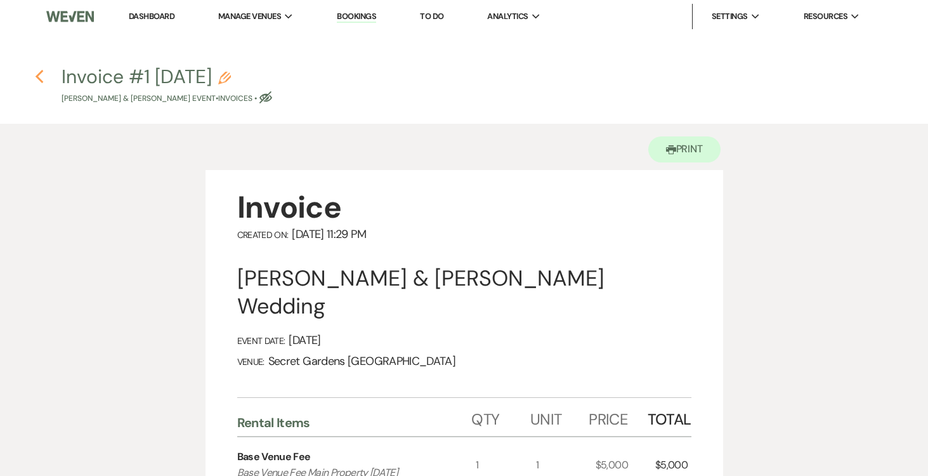
click at [41, 69] on icon "Previous" at bounding box center [40, 76] width 10 height 15
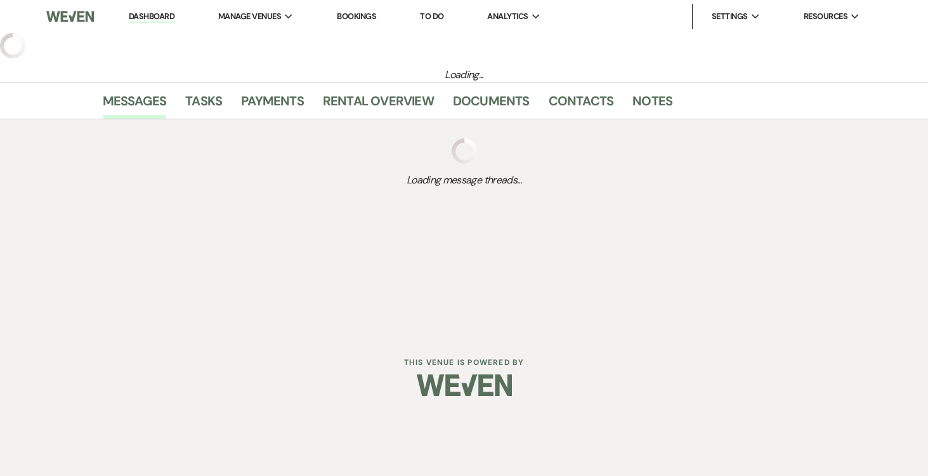
select select "6"
select select "7"
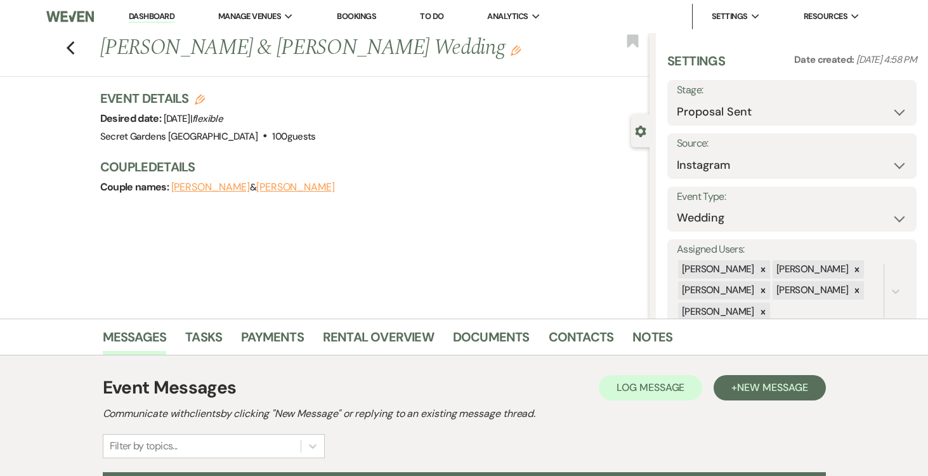
scroll to position [142, 0]
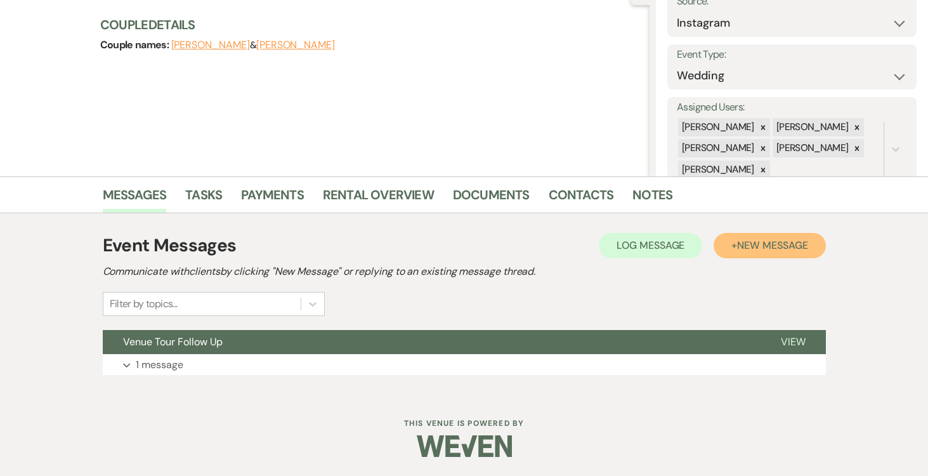
click at [759, 245] on span "New Message" at bounding box center [772, 244] width 70 height 13
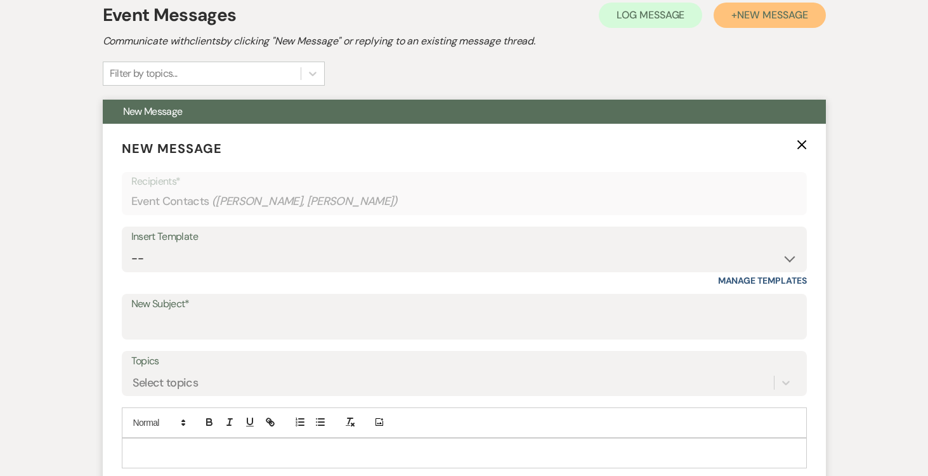
scroll to position [433, 0]
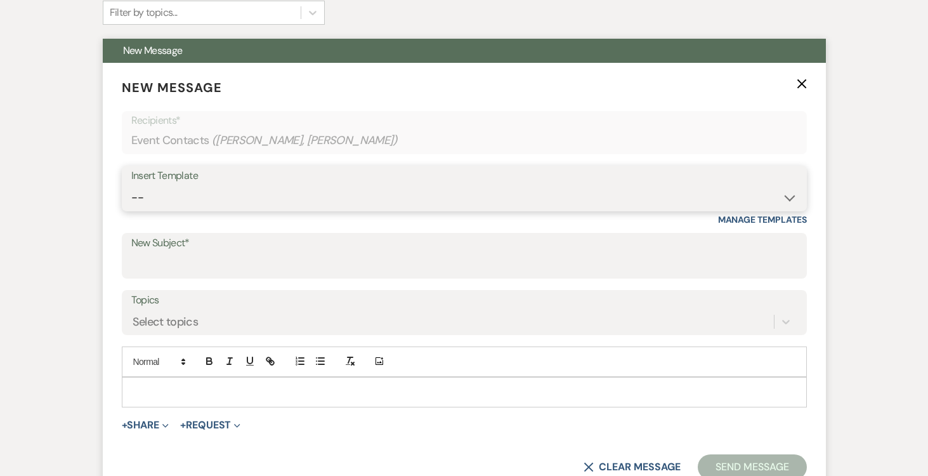
click at [785, 189] on select "-- Weven Planning Portal Introduction (Booked Events) Tour Request Response Fol…" at bounding box center [464, 197] width 666 height 25
select select "978"
click at [131, 185] on select "-- Weven Planning Portal Introduction (Booked Events) Tour Request Response Fol…" at bounding box center [464, 197] width 666 height 25
type input "Booking your event!"
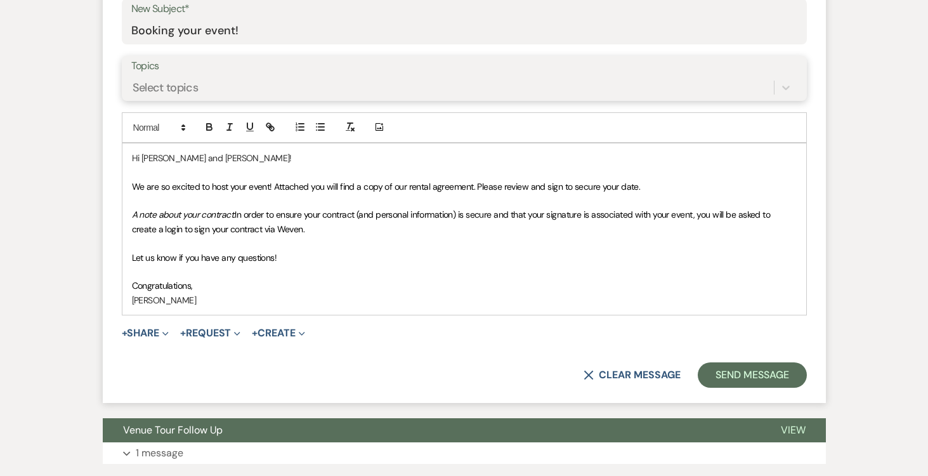
scroll to position [669, 0]
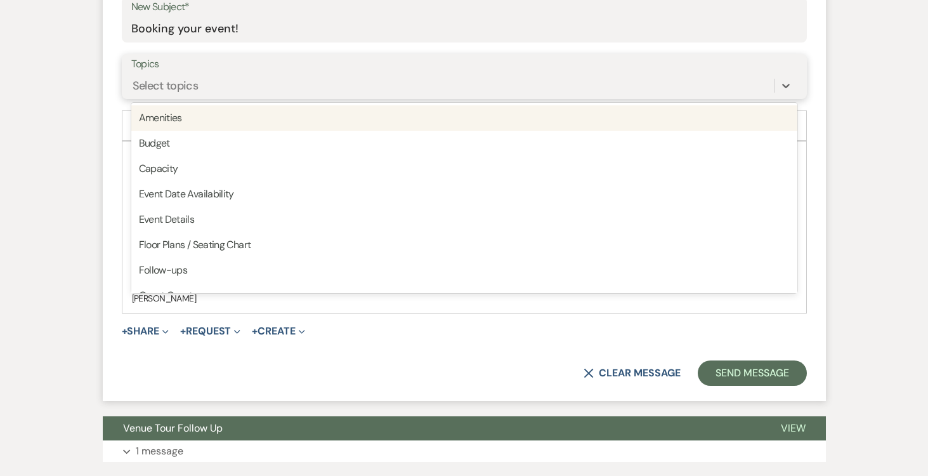
click at [457, 79] on div "Select topics" at bounding box center [452, 85] width 643 height 22
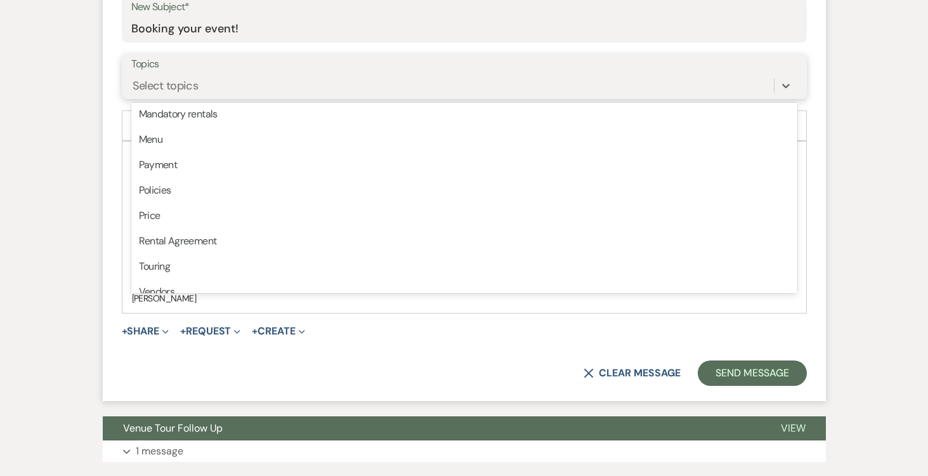
scroll to position [322, 0]
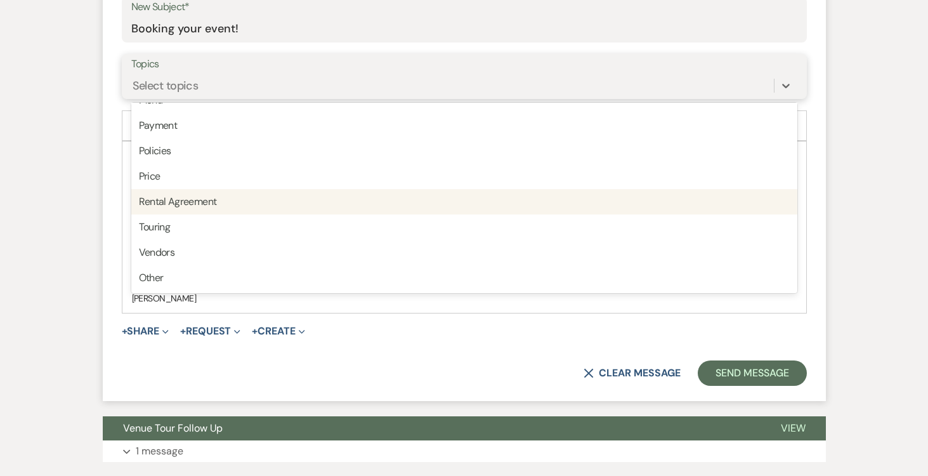
click at [473, 202] on div "Rental Agreement" at bounding box center [464, 201] width 666 height 25
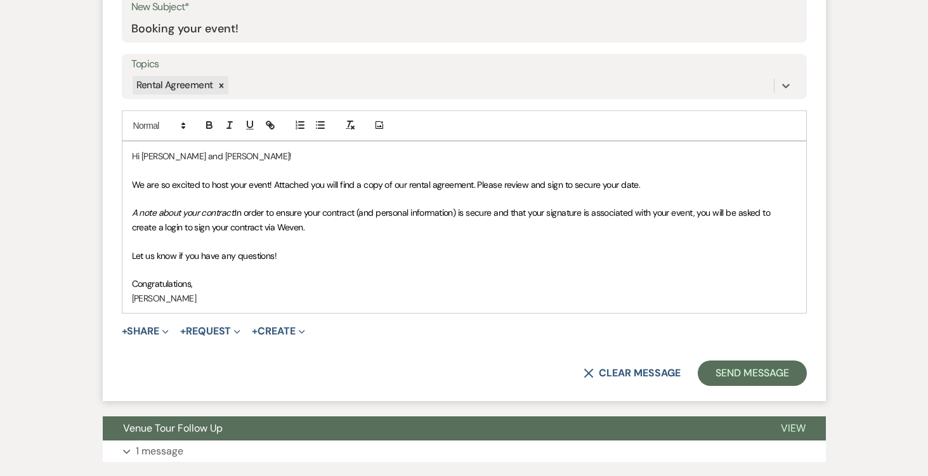
click at [225, 285] on p "Congratulations," at bounding box center [464, 284] width 665 height 14
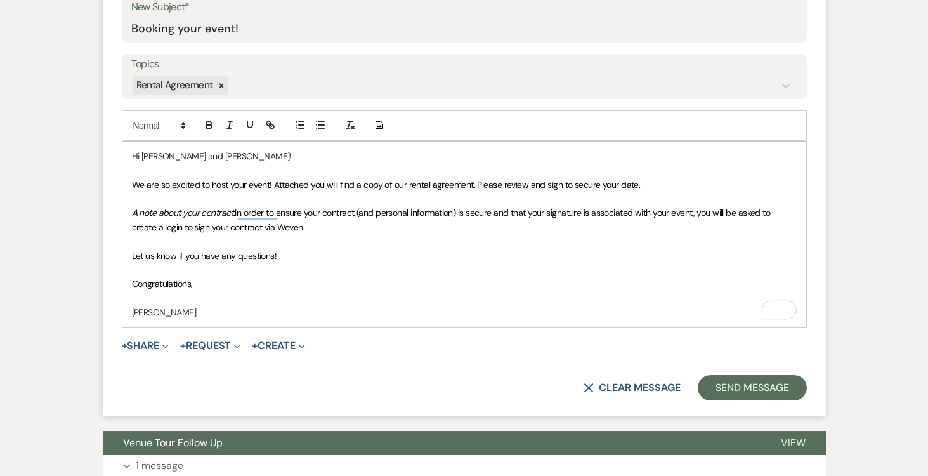
click at [200, 314] on p "[PERSON_NAME]" at bounding box center [464, 312] width 665 height 14
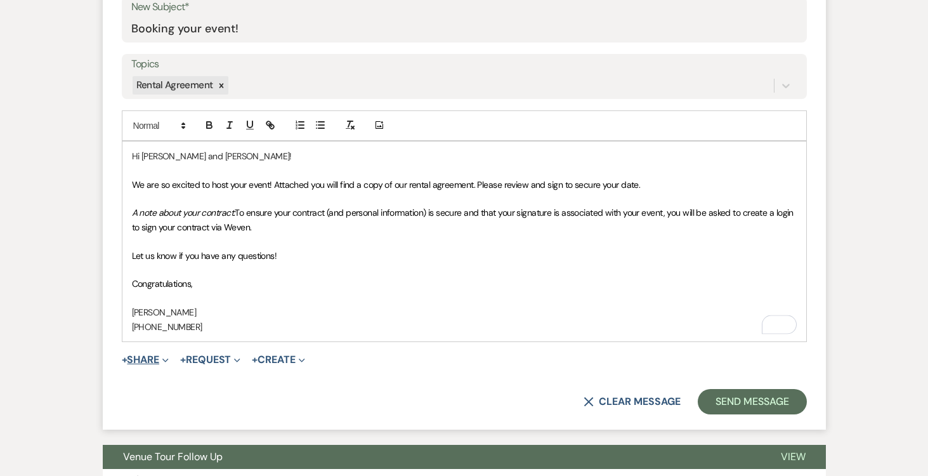
click at [157, 360] on button "+ Share Expand" at bounding box center [146, 360] width 48 height 10
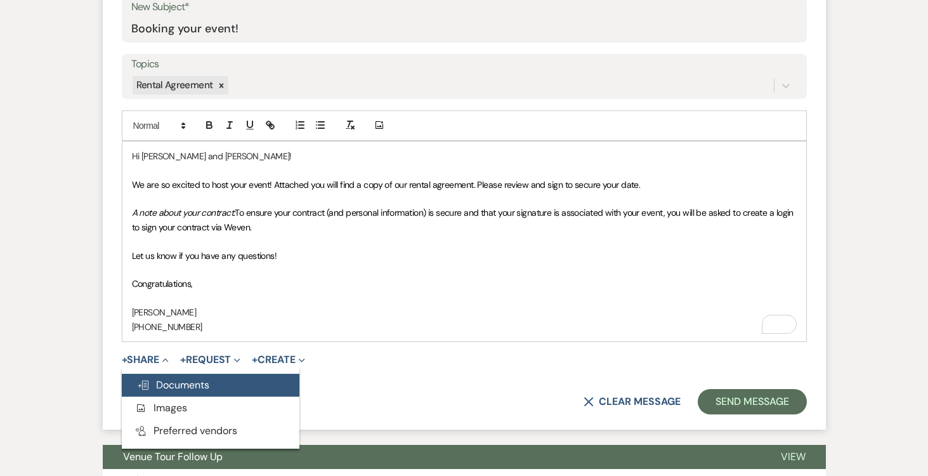
click at [195, 379] on span "Doc Upload Documents" at bounding box center [173, 384] width 72 height 13
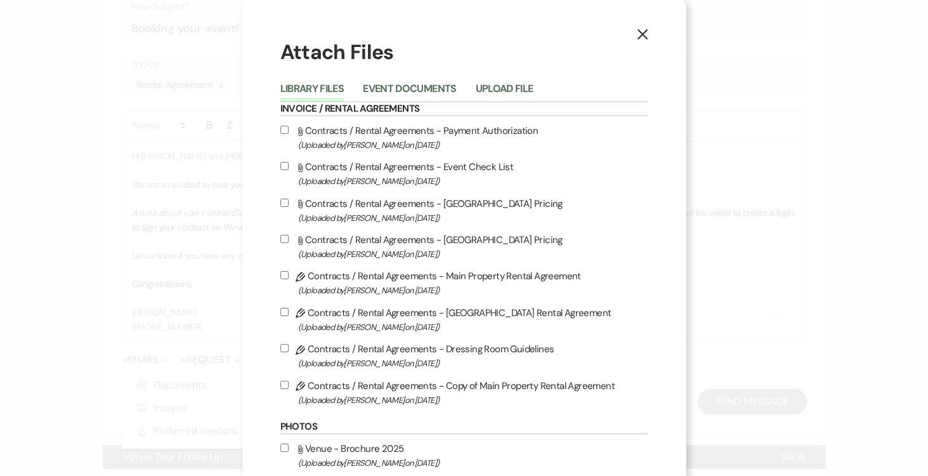
click at [283, 385] on input "Pencil Contracts / Rental Agreements - Copy of Main Property Rental Agreement (…" at bounding box center [284, 385] width 8 height 8
checkbox input "true"
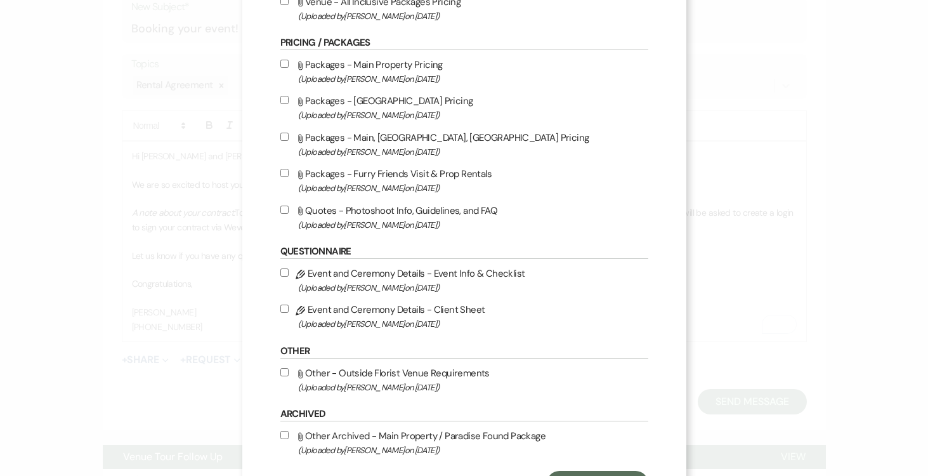
scroll to position [584, 0]
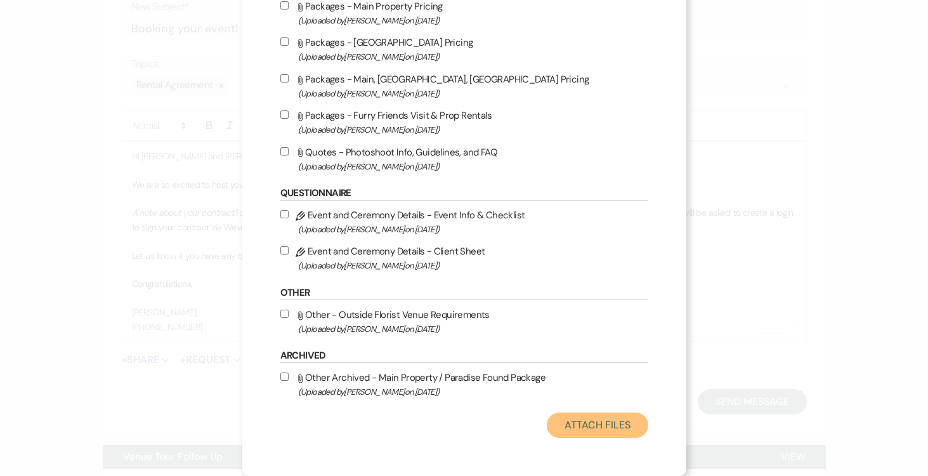
click at [596, 421] on button "Attach Files" at bounding box center [597, 424] width 101 height 25
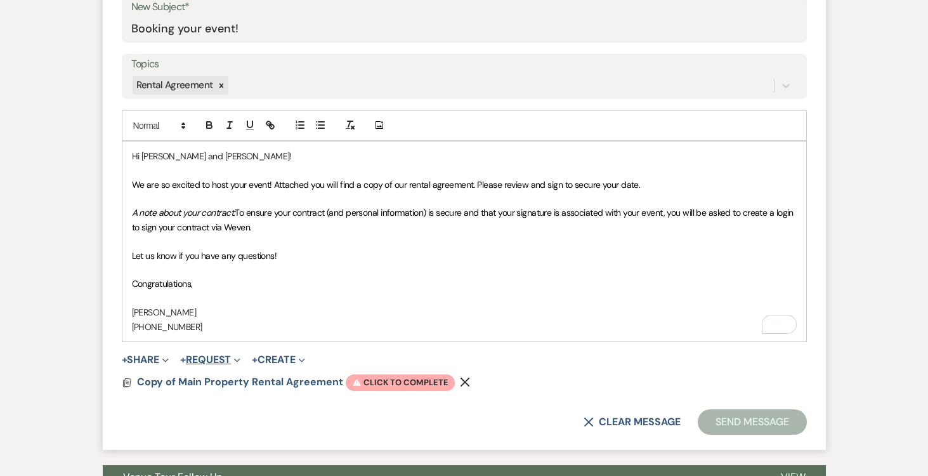
click at [206, 358] on button "+ Request Expand" at bounding box center [210, 360] width 60 height 10
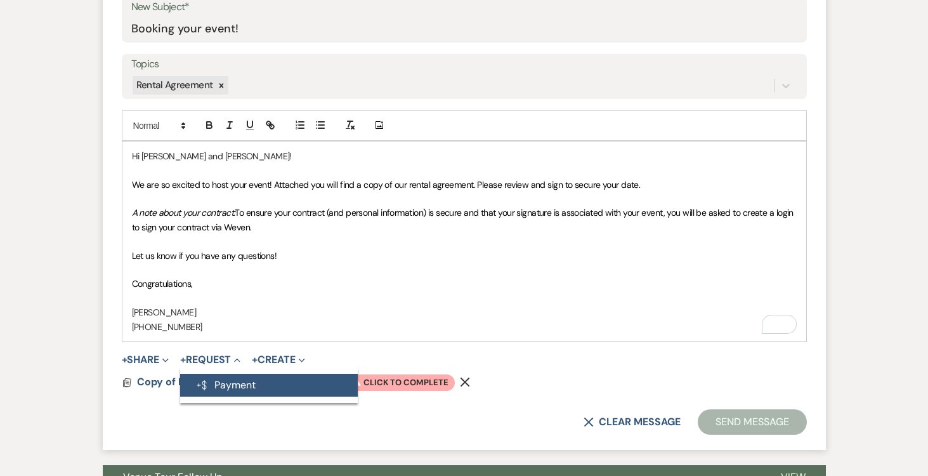
click at [226, 379] on button "Generate Payment Payment" at bounding box center [269, 385] width 178 height 23
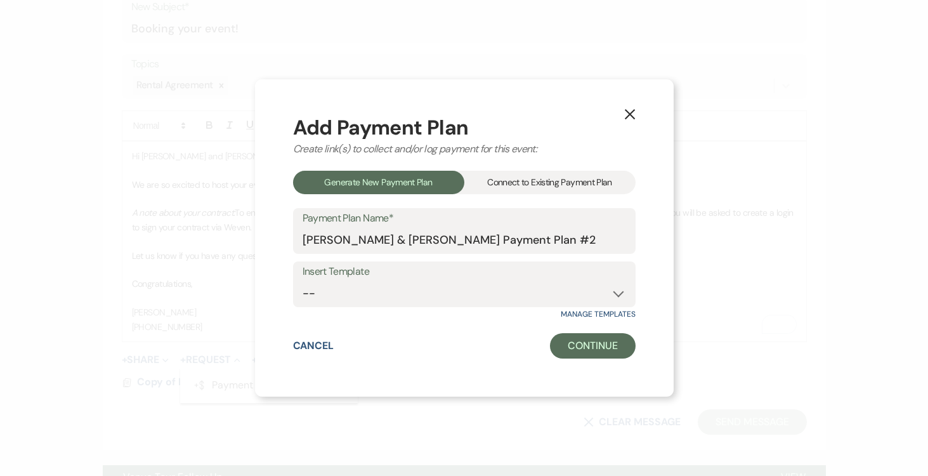
click at [608, 180] on div "Connect to Existing Payment Plan" at bounding box center [549, 182] width 171 height 23
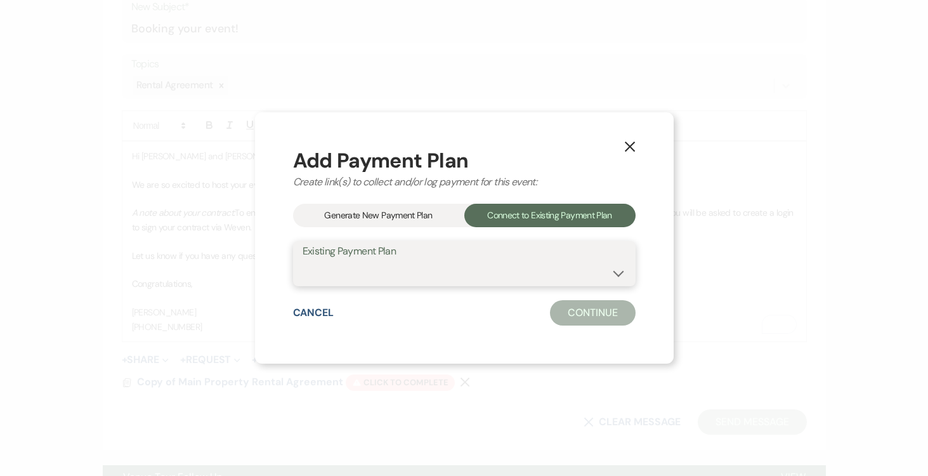
click at [620, 266] on select "Samantha Melero & Michael Fernandez's Payment Plan #1" at bounding box center [464, 272] width 323 height 25
select select "24555"
click at [303, 260] on select "Samantha Melero & Michael Fernandez's Payment Plan #1" at bounding box center [464, 272] width 323 height 25
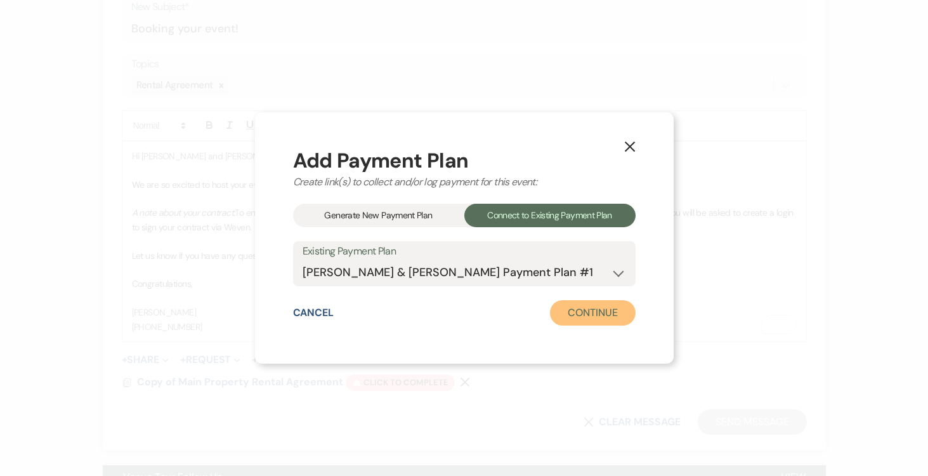
click at [603, 309] on button "Continue" at bounding box center [592, 312] width 85 height 25
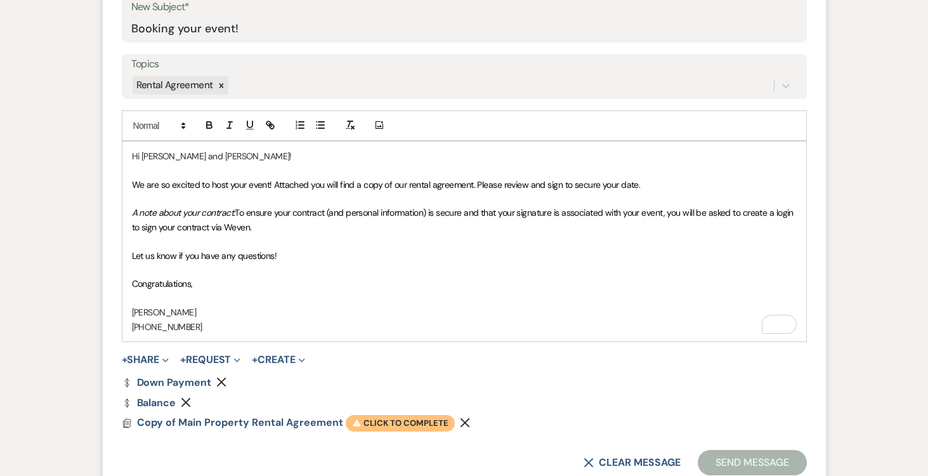
click at [408, 422] on span "Warning Click to complete" at bounding box center [400, 423] width 109 height 16
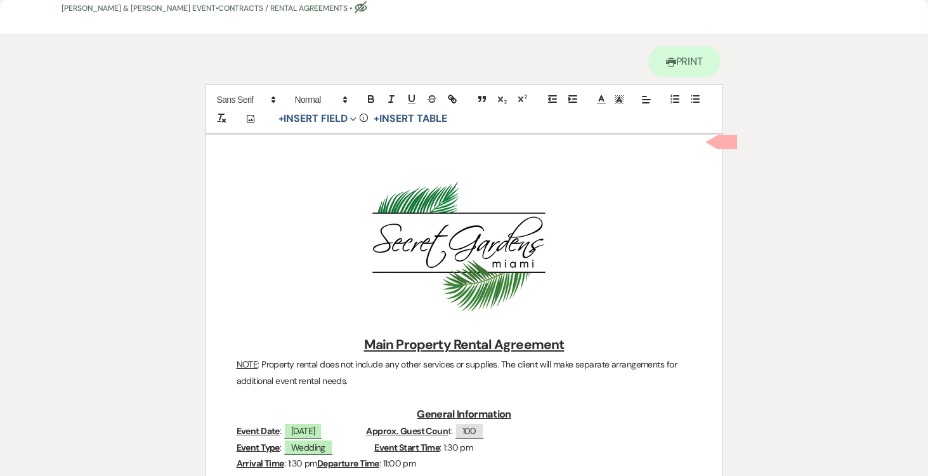
scroll to position [0, 0]
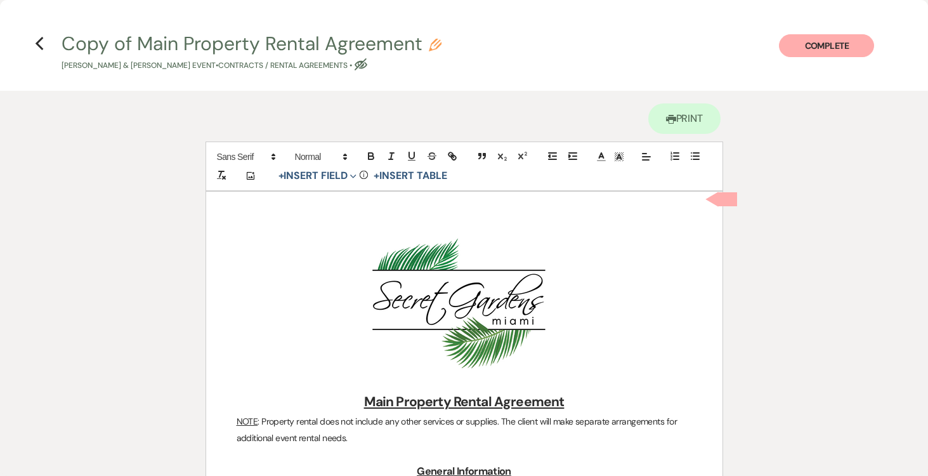
click at [39, 42] on icon "Previous" at bounding box center [40, 43] width 10 height 15
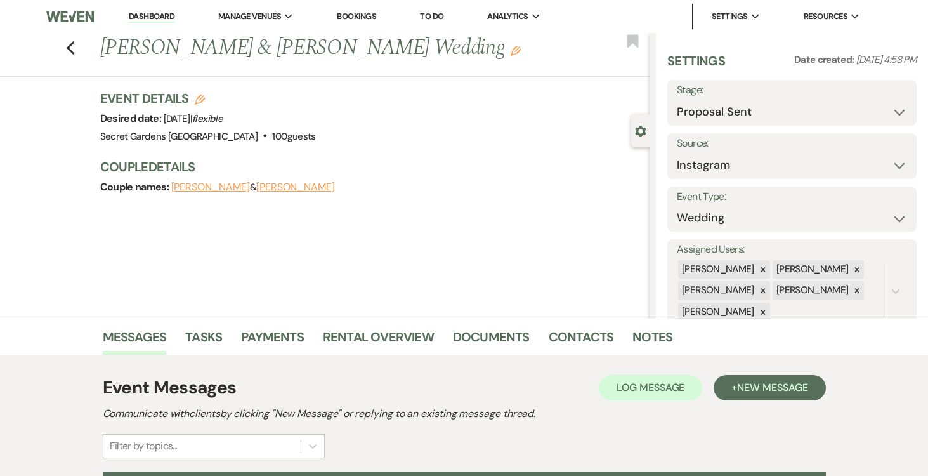
click at [195, 96] on icon "Edit" at bounding box center [200, 100] width 10 height 10
select select "834"
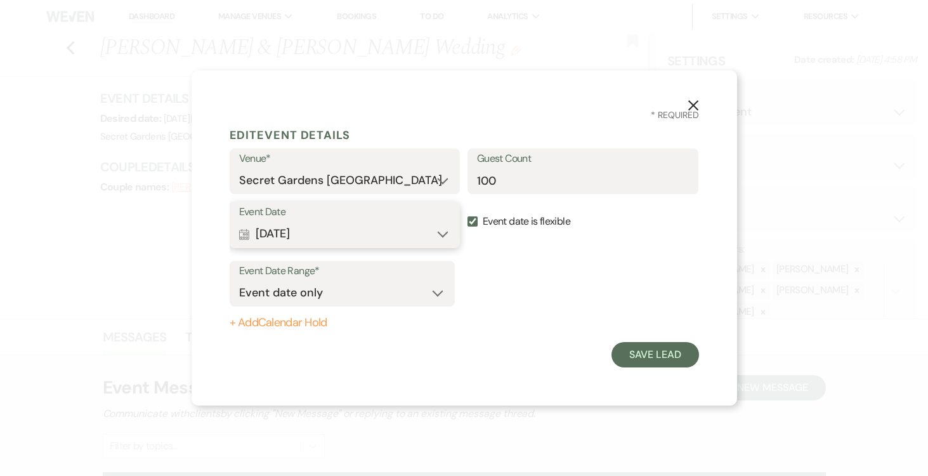
click at [439, 232] on button "Calendar Jan 15, 2027 Expand" at bounding box center [345, 233] width 212 height 25
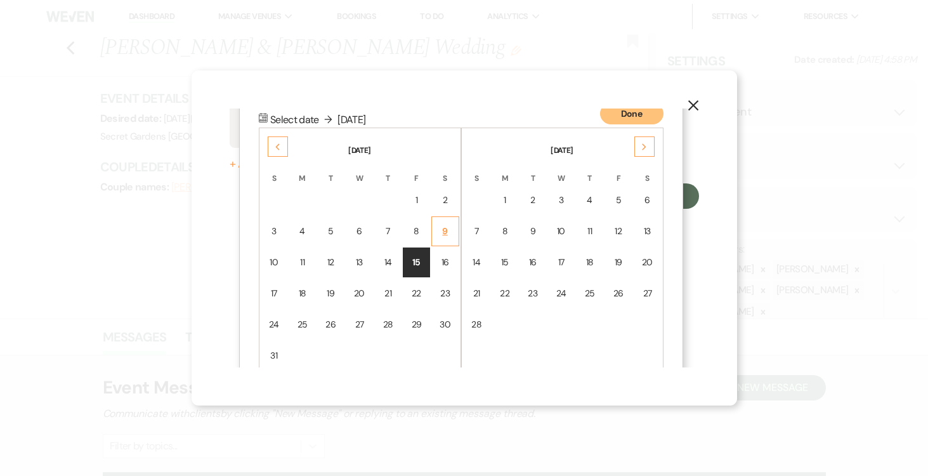
scroll to position [162, 0]
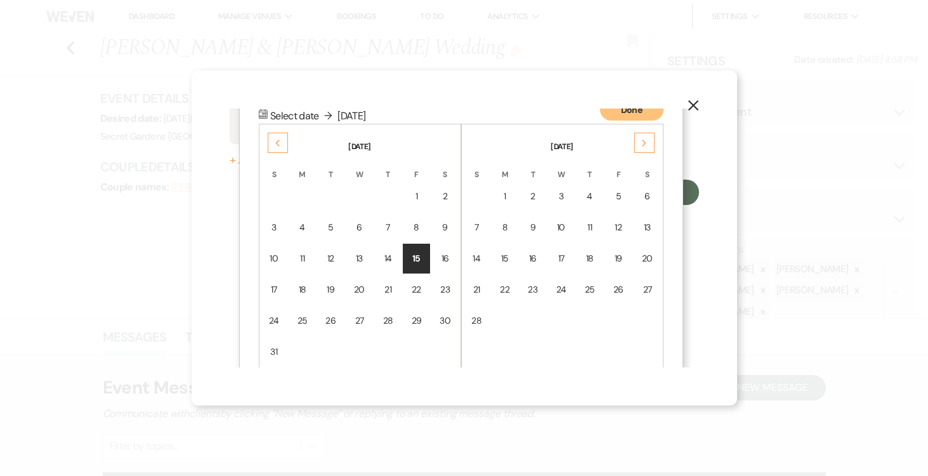
click at [276, 140] on icon "Previous" at bounding box center [278, 144] width 6 height 8
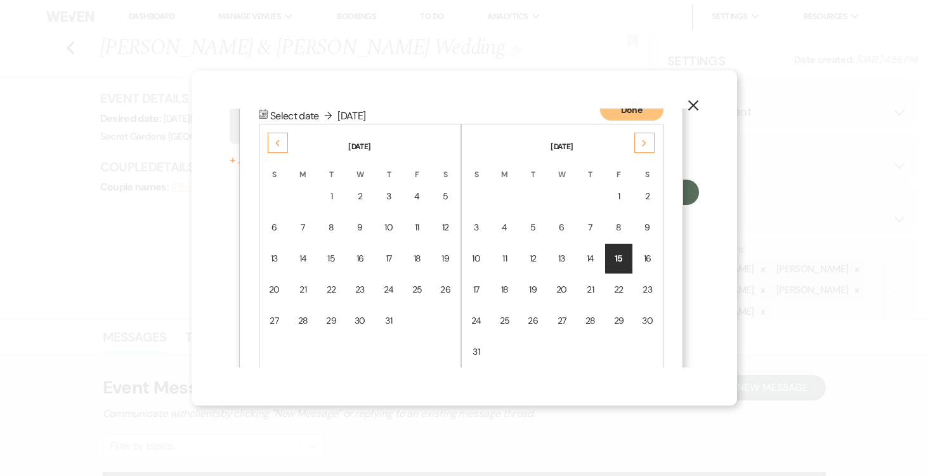
click at [417, 223] on div "11" at bounding box center [417, 227] width 11 height 13
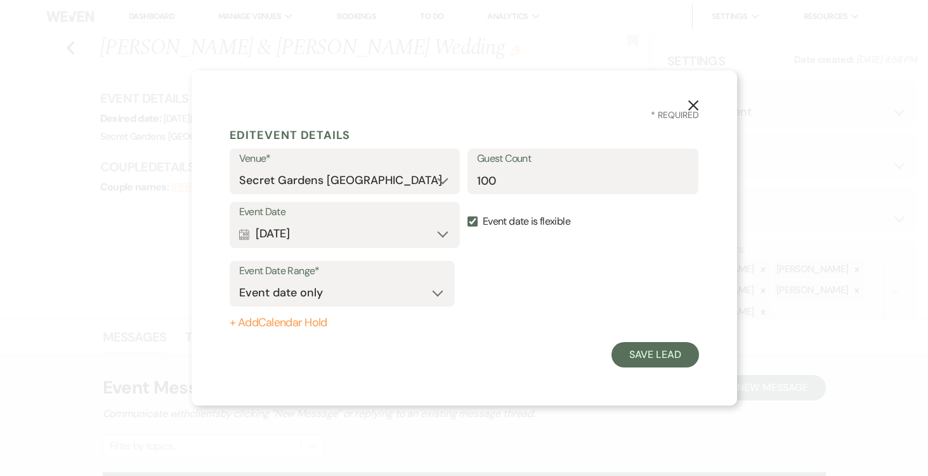
drag, startPoint x: 473, startPoint y: 219, endPoint x: 485, endPoint y: 250, distance: 32.7
click at [472, 219] on input "Event date is flexible" at bounding box center [472, 221] width 10 height 10
checkbox input "false"
click at [641, 356] on button "Save Lead" at bounding box center [654, 354] width 87 height 25
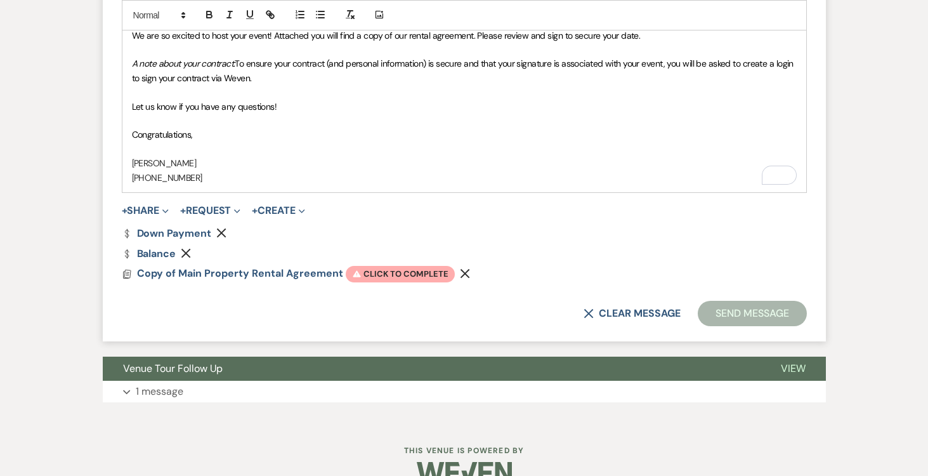
scroll to position [819, 0]
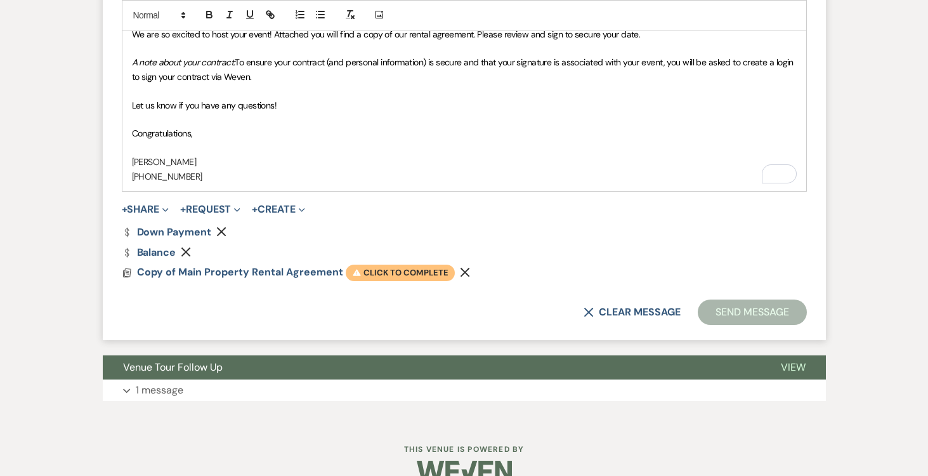
click at [382, 270] on span "Warning Click to complete" at bounding box center [400, 272] width 109 height 16
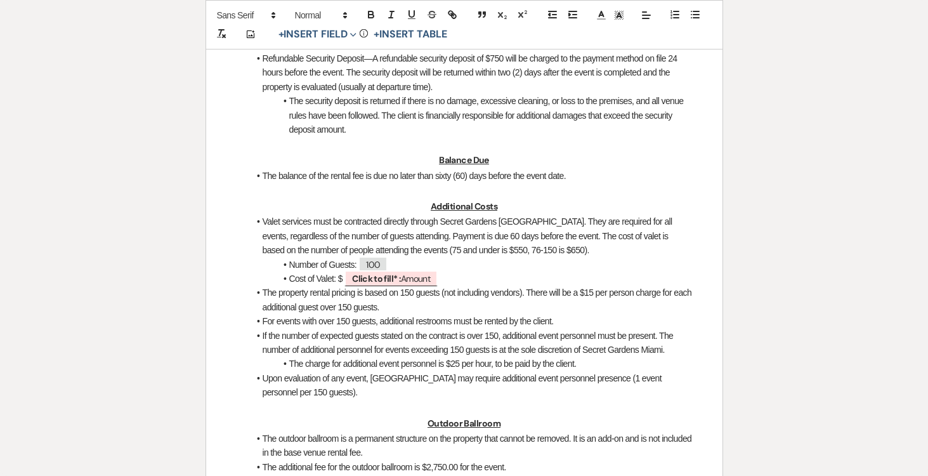
scroll to position [1045, 0]
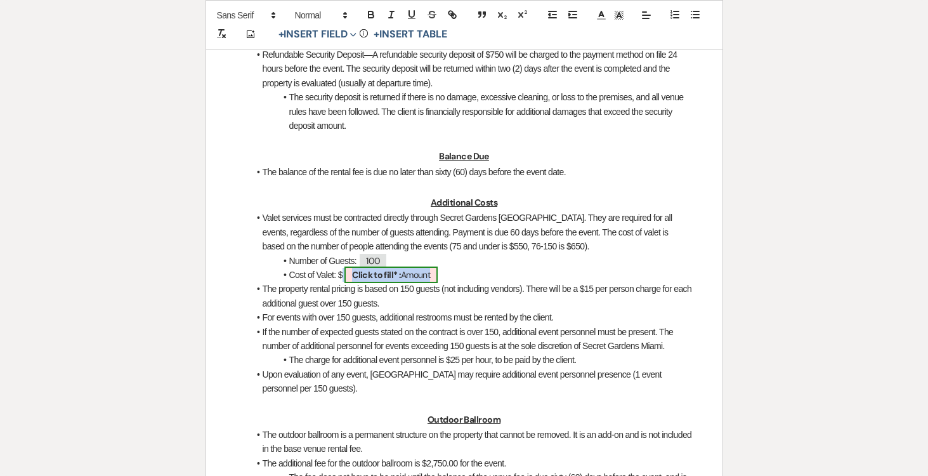
click at [407, 272] on span "Click to fill* : Amount" at bounding box center [390, 274] width 93 height 16
select select "owner"
select select "Amount"
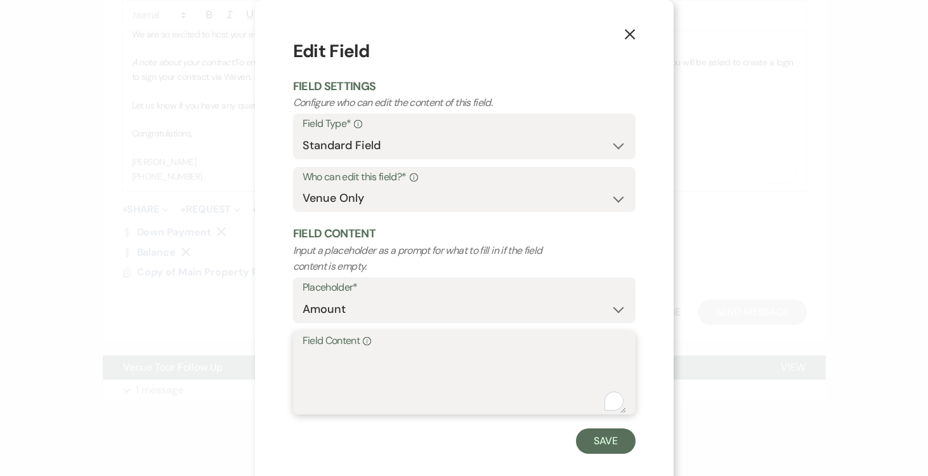
click at [329, 349] on textarea "Field Content Info" at bounding box center [464, 380] width 323 height 63
type textarea "650.00"
click at [605, 441] on button "Save" at bounding box center [606, 440] width 60 height 25
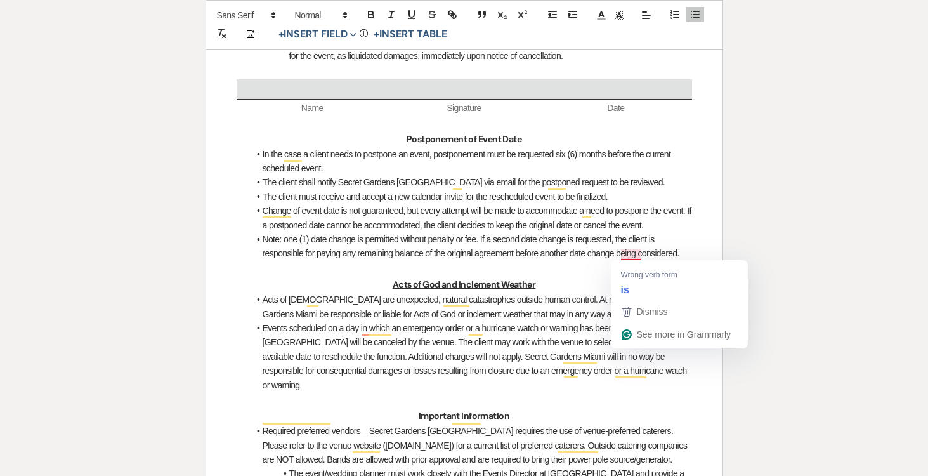
scroll to position [1883, 0]
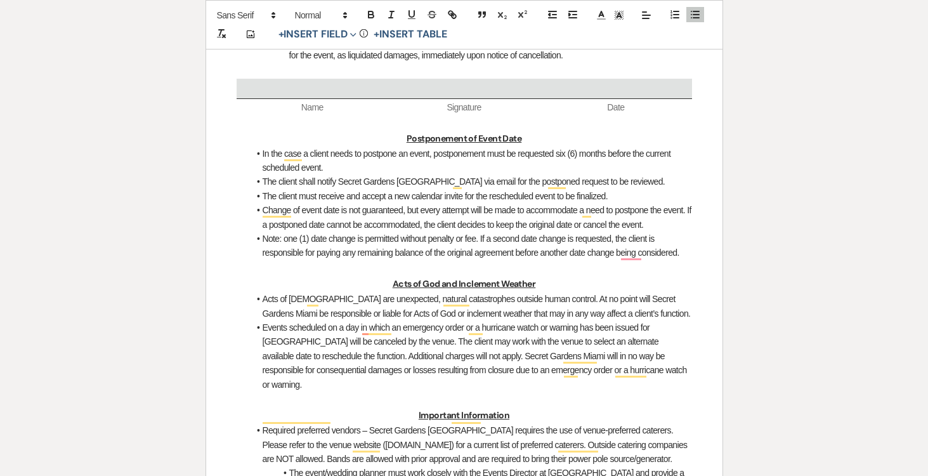
click at [637, 282] on p "Acts of God and Inclement Weather" at bounding box center [464, 284] width 455 height 16
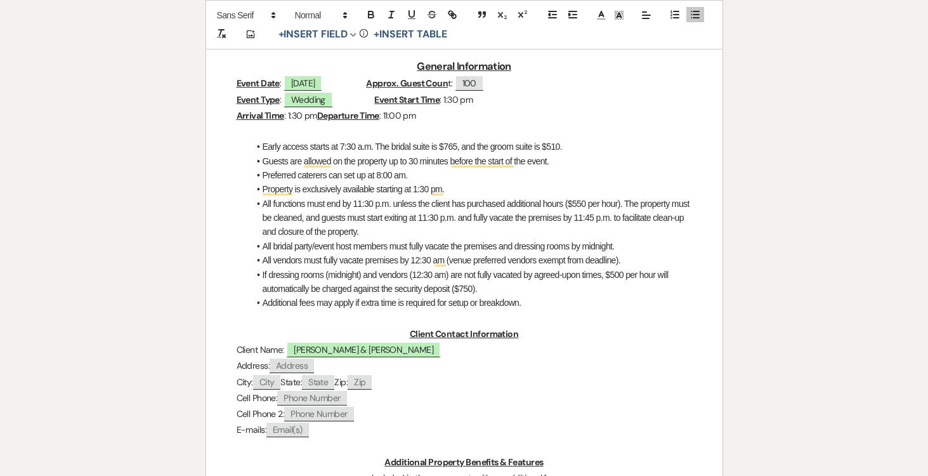
scroll to position [0, 0]
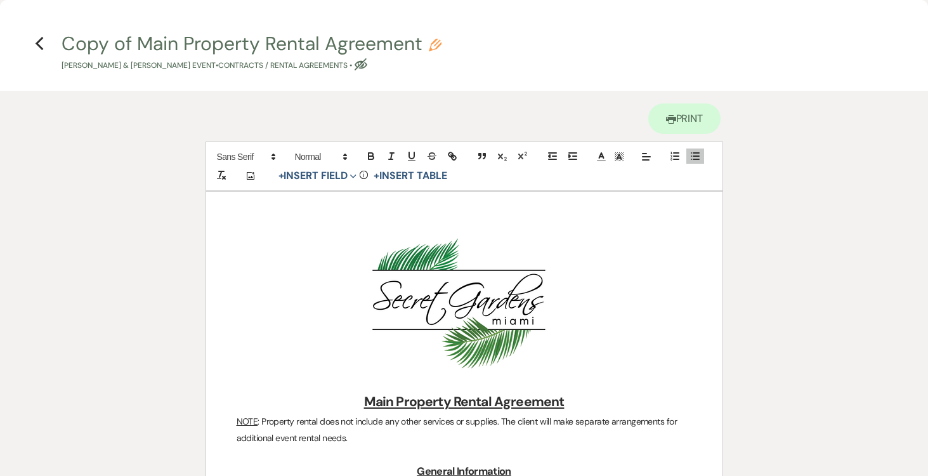
click at [39, 39] on use "button" at bounding box center [39, 44] width 8 height 14
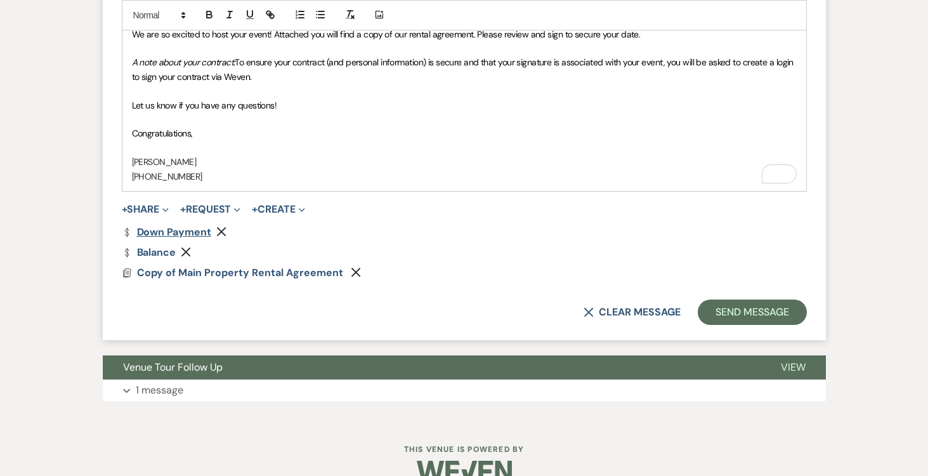
click at [172, 230] on link "Dollar Payment Down Payment" at bounding box center [166, 232] width 89 height 10
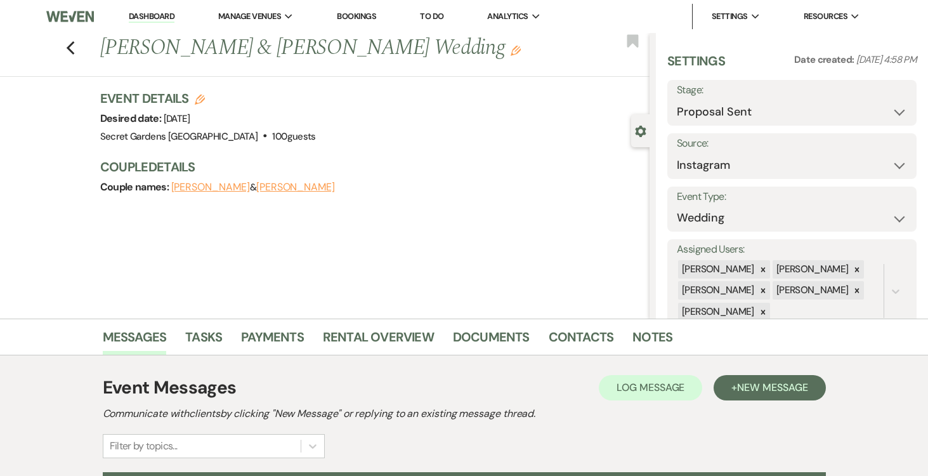
select select "6"
select select "7"
select select "978"
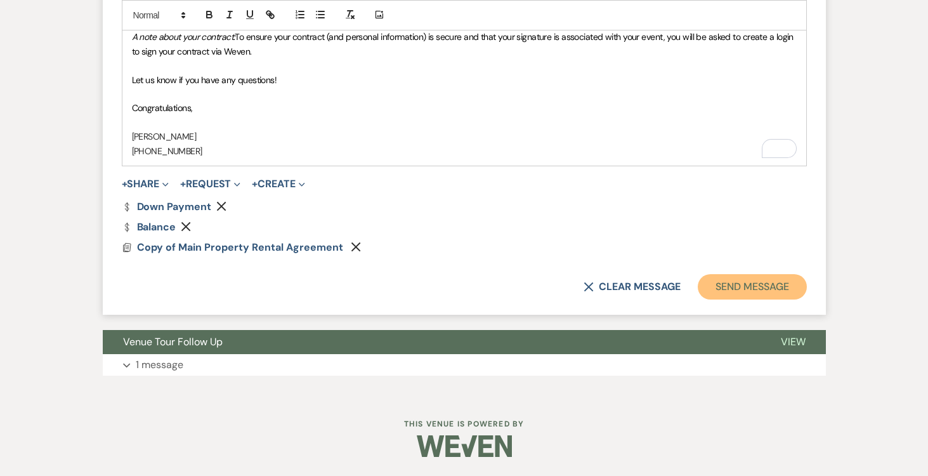
click at [783, 289] on button "Send Message" at bounding box center [752, 286] width 108 height 25
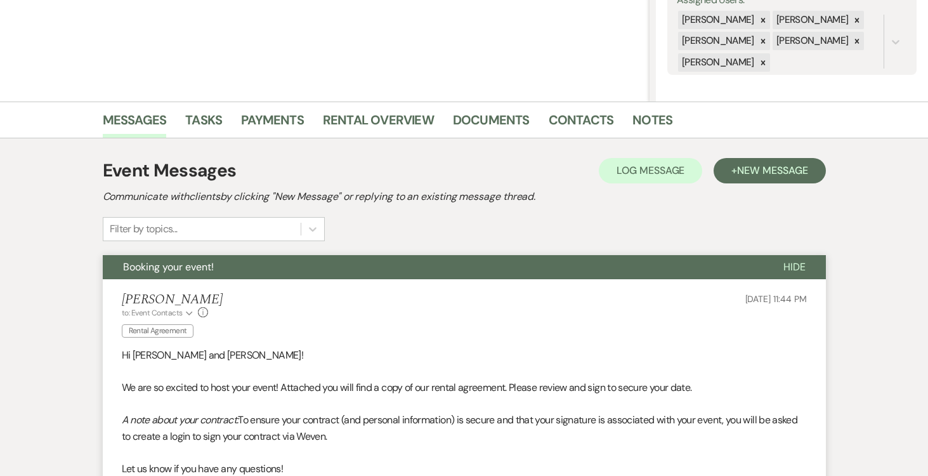
scroll to position [0, 0]
